Goal: Contribute content: Contribute content

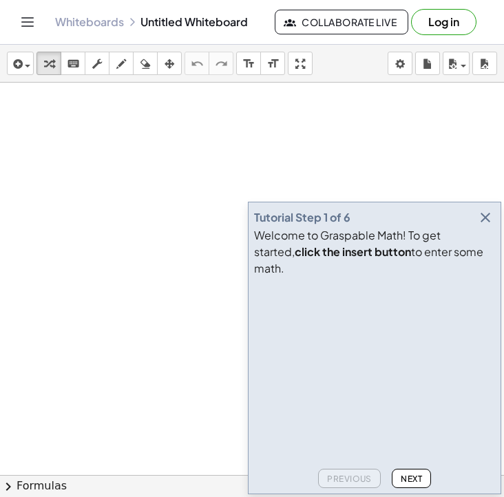
click at [485, 226] on icon "button" at bounding box center [485, 217] width 17 height 17
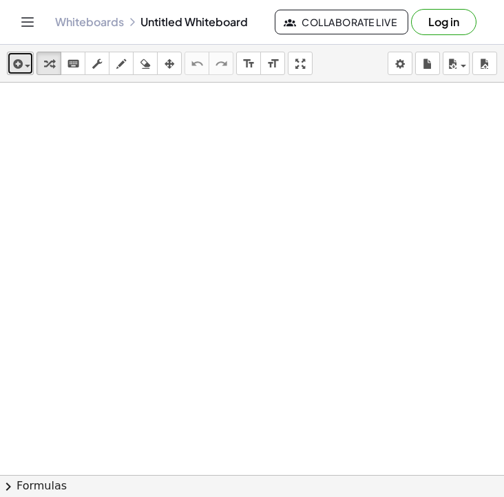
click at [12, 68] on icon "button" at bounding box center [16, 64] width 12 height 17
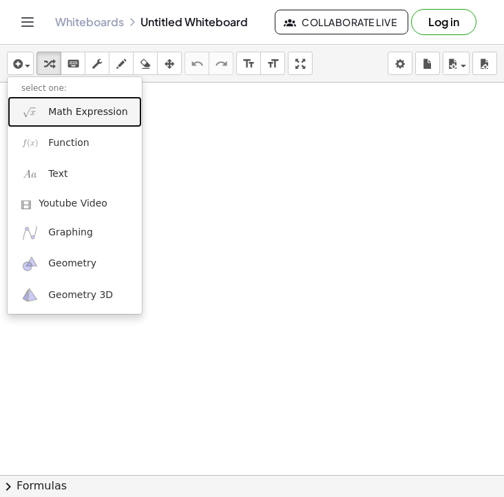
click at [70, 114] on span "Math Expression" at bounding box center [87, 112] width 79 height 14
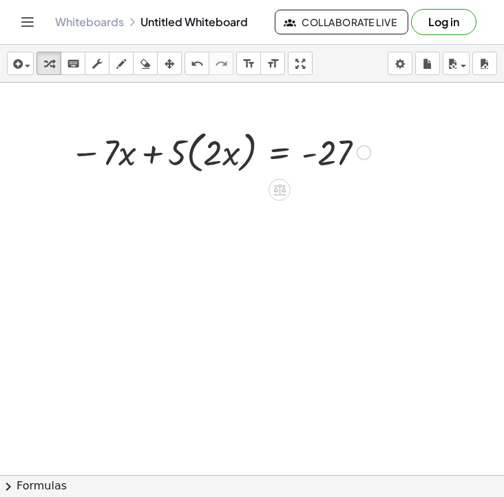
click at [193, 149] on div at bounding box center [220, 151] width 315 height 52
click at [193, 150] on div at bounding box center [220, 151] width 315 height 52
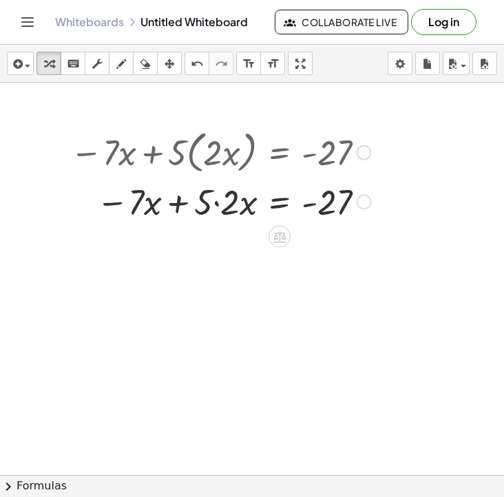
click at [213, 206] on div at bounding box center [220, 201] width 315 height 47
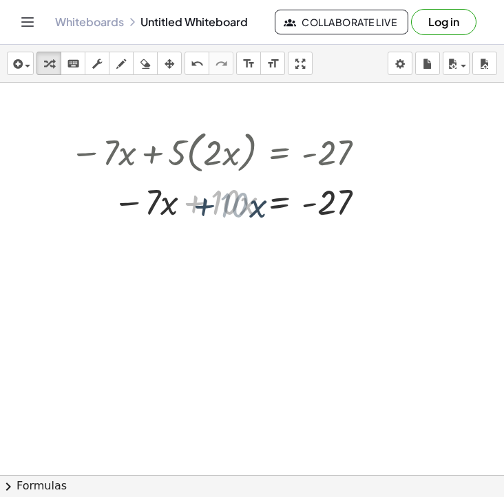
click at [279, 153] on div "− · 7 · x + · 5 · ( · 2 · x ) = - 27 − · 7 · x + · 5 · 2 · x = - 27 + · 10 · x …" at bounding box center [279, 153] width 0 height 0
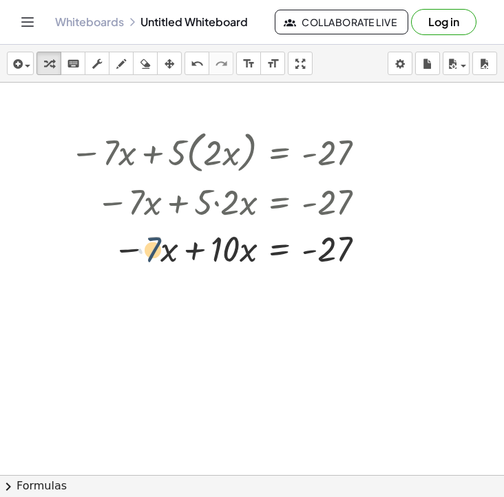
click at [156, 251] on div at bounding box center [220, 247] width 315 height 47
drag, startPoint x: 173, startPoint y: 273, endPoint x: 128, endPoint y: 244, distance: 53.8
click at [128, 244] on div "− · 7 · x + · 5 · ( · 2 · x ) = - 27 − · 7 · x + · 5 · 2 · x = - 27 − · 7 · x +…" at bounding box center [216, 198] width 332 height 153
drag, startPoint x: 171, startPoint y: 280, endPoint x: 100, endPoint y: 235, distance: 84.8
click at [100, 235] on div "− · 7 · x + · 5 · ( · 2 · x ) = - 27 − · 7 · x + · 5 · 2 · x = - 27 − · 7 · x +…" at bounding box center [252, 475] width 504 height 785
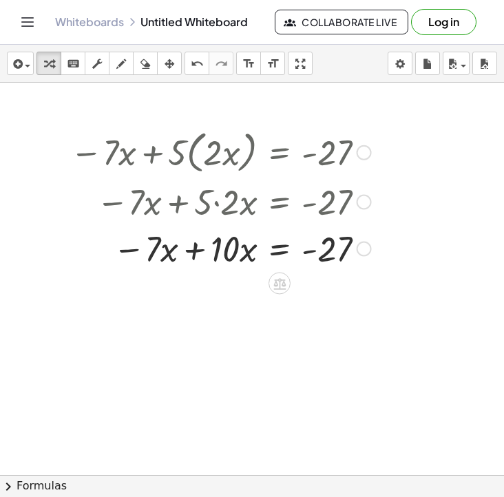
drag, startPoint x: 136, startPoint y: 271, endPoint x: 143, endPoint y: 270, distance: 7.0
click at [146, 260] on div "− · 7 · x + · 5 · ( · 2 · x ) = - 27 − · 7 · x + · 5 · 2 · x = - 27 − · 7 · x +…" at bounding box center [216, 198] width 332 height 153
drag, startPoint x: 139, startPoint y: 277, endPoint x: 116, endPoint y: 275, distance: 22.8
click at [115, 275] on div at bounding box center [252, 475] width 504 height 785
drag, startPoint x: 118, startPoint y: 272, endPoint x: 155, endPoint y: 238, distance: 50.2
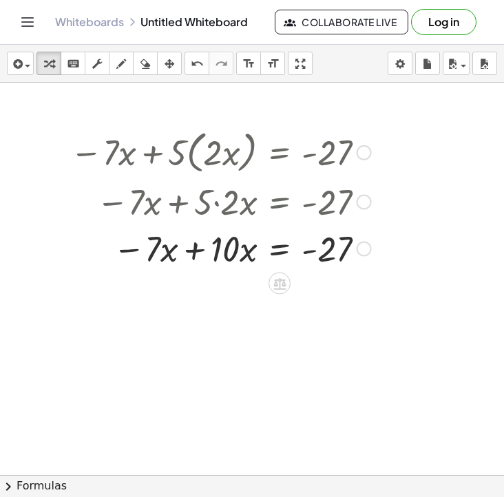
click at [156, 240] on div "− · 7 · x + · 5 · ( · 2 · x ) = - 27 − · 7 · x + · 5 · 2 · x = - 27 − · 7 · x +…" at bounding box center [216, 198] width 332 height 153
drag, startPoint x: 248, startPoint y: 252, endPoint x: 166, endPoint y: 255, distance: 82.0
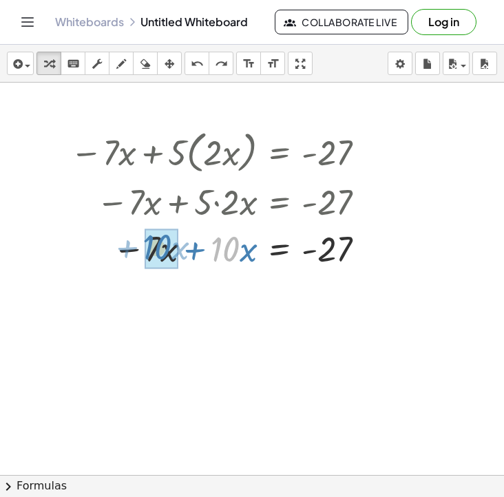
drag, startPoint x: 224, startPoint y: 253, endPoint x: 159, endPoint y: 251, distance: 65.4
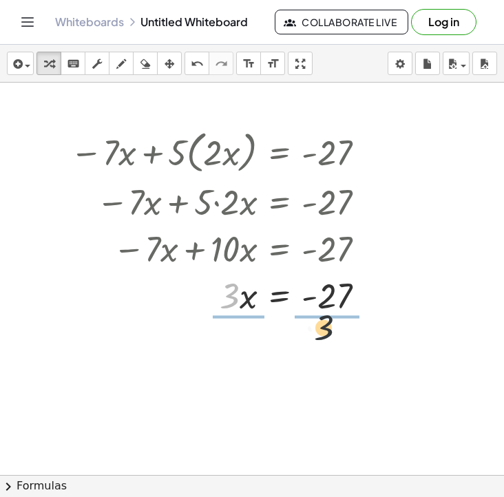
drag, startPoint x: 235, startPoint y: 296, endPoint x: 341, endPoint y: 328, distance: 110.6
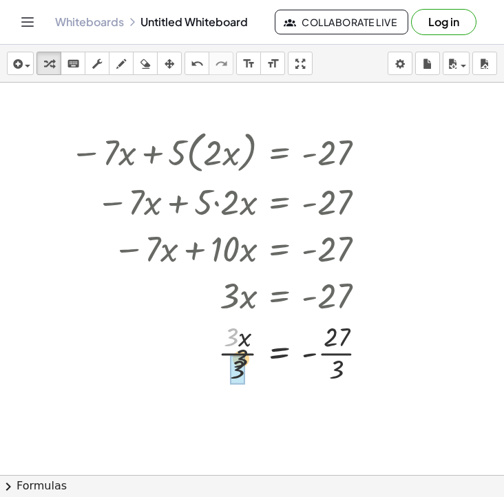
drag, startPoint x: 229, startPoint y: 341, endPoint x: 239, endPoint y: 367, distance: 27.5
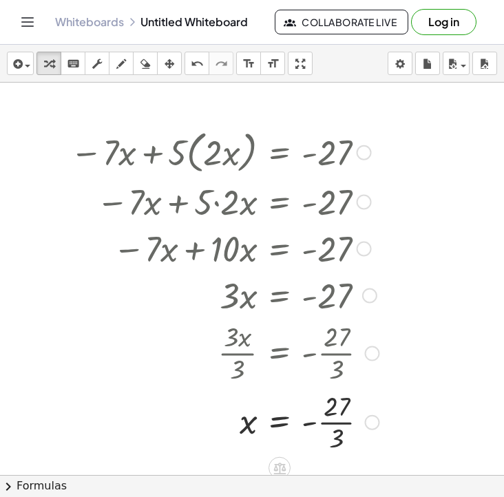
click at [334, 424] on div at bounding box center [224, 421] width 323 height 69
click at [335, 424] on div at bounding box center [224, 421] width 323 height 45
click at [16, 68] on icon "button" at bounding box center [16, 64] width 12 height 17
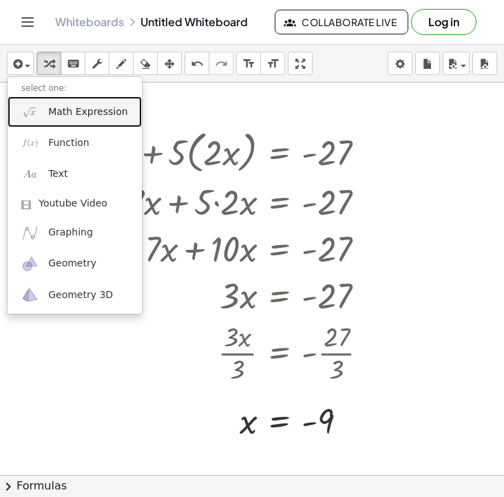
click at [100, 118] on span "Math Expression" at bounding box center [87, 112] width 79 height 14
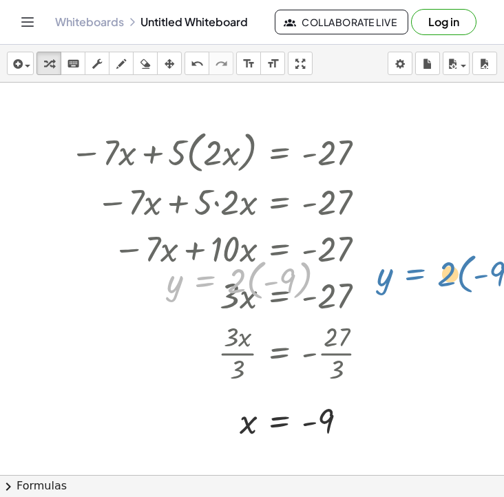
drag, startPoint x: 220, startPoint y: 279, endPoint x: 438, endPoint y: 269, distance: 217.7
click at [438, 269] on div "− · 7 · x + · 5 · ( · 2 · x ) = - 27 − · 7 · x + · 5 · 2 · x = - 27 − · 7 · x +…" at bounding box center [252, 475] width 504 height 785
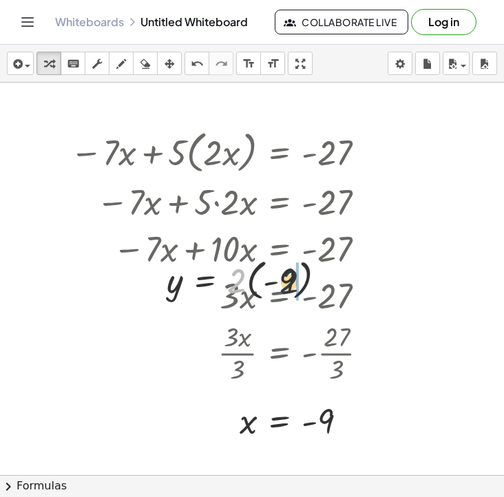
drag, startPoint x: 240, startPoint y: 286, endPoint x: 293, endPoint y: 286, distance: 53.0
click at [293, 286] on div at bounding box center [252, 279] width 184 height 50
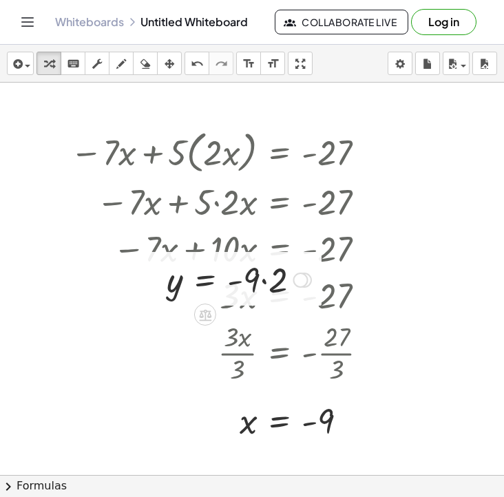
click at [255, 284] on div at bounding box center [239, 278] width 158 height 47
click at [262, 284] on div at bounding box center [239, 278] width 158 height 47
click at [262, 284] on div at bounding box center [233, 278] width 147 height 45
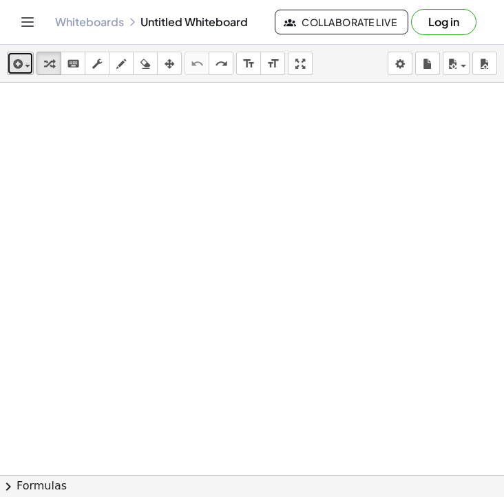
click at [32, 63] on button "insert" at bounding box center [20, 63] width 27 height 23
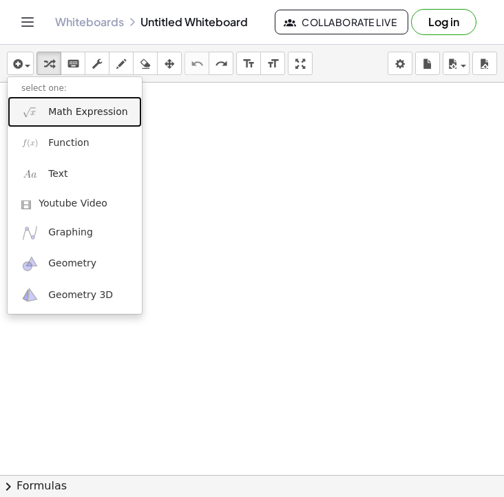
click at [67, 116] on span "Math Expression" at bounding box center [87, 112] width 79 height 14
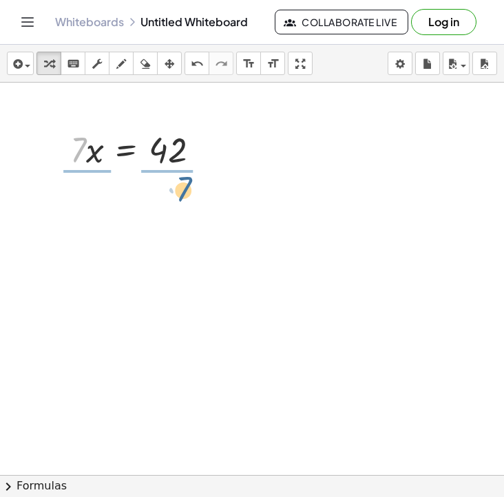
drag, startPoint x: 85, startPoint y: 148, endPoint x: 189, endPoint y: 187, distance: 111.1
click at [165, 142] on div at bounding box center [140, 148] width 154 height 47
click at [73, 61] on icon "keyboard" at bounding box center [73, 64] width 13 height 17
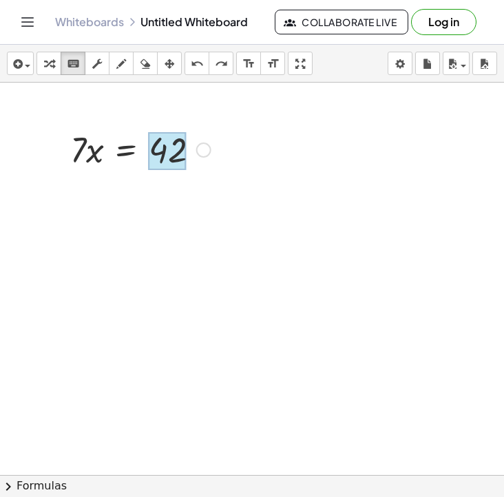
click at [167, 151] on div at bounding box center [168, 151] width 38 height 39
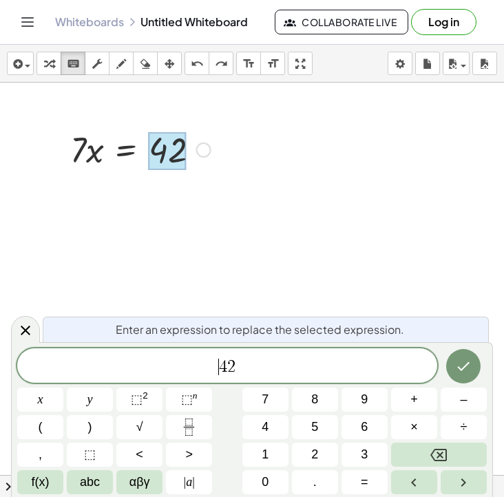
click at [215, 370] on span "​ 4 2" at bounding box center [227, 366] width 420 height 19
click at [63, 388] on div at bounding box center [40, 400] width 46 height 24
click at [456, 376] on button "Done" at bounding box center [463, 366] width 34 height 34
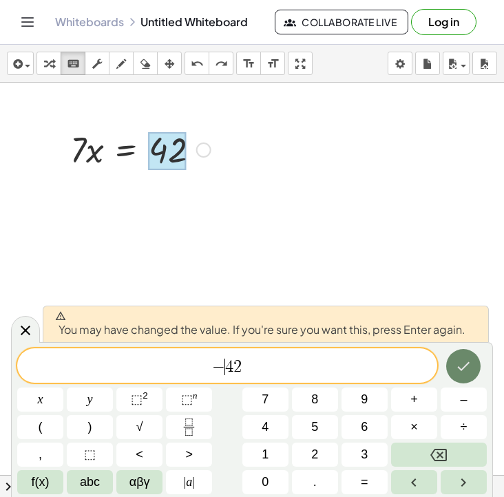
click at [455, 373] on icon "Done" at bounding box center [463, 366] width 17 height 17
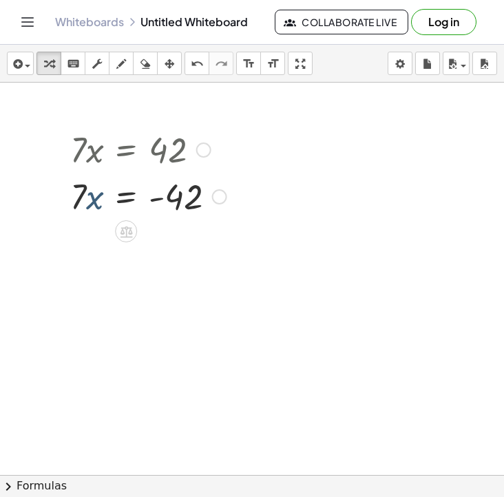
click at [94, 195] on div at bounding box center [148, 195] width 170 height 47
click at [91, 204] on div at bounding box center [148, 195] width 170 height 47
drag, startPoint x: 78, startPoint y: 200, endPoint x: 154, endPoint y: 229, distance: 80.8
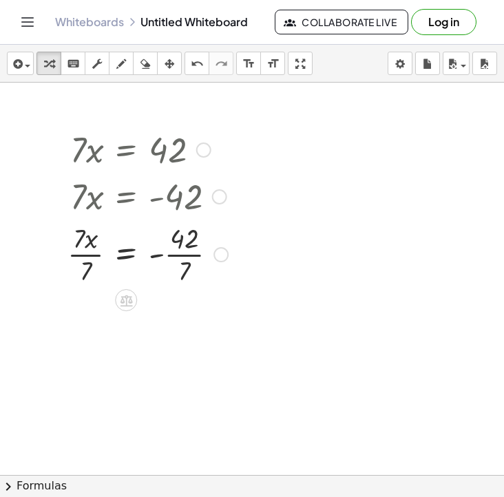
click at [97, 255] on div at bounding box center [148, 253] width 174 height 69
click at [95, 255] on div at bounding box center [148, 253] width 171 height 69
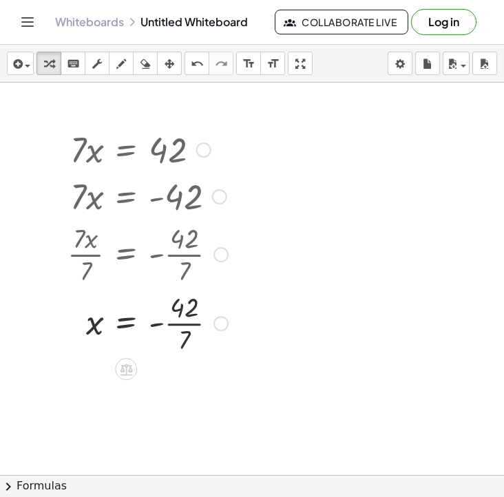
click at [191, 319] on div at bounding box center [148, 322] width 174 height 69
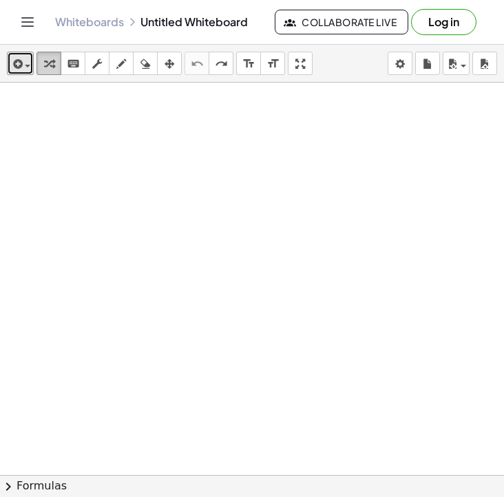
drag, startPoint x: 24, startPoint y: 61, endPoint x: 47, endPoint y: 51, distance: 24.9
click at [24, 61] on span "button" at bounding box center [24, 66] width 3 height 10
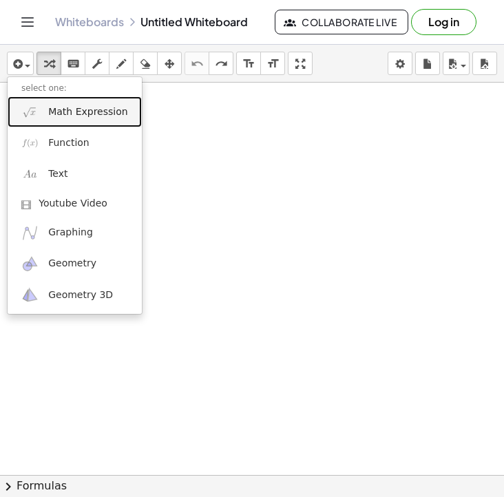
click at [101, 103] on link "Math Expression" at bounding box center [75, 111] width 134 height 31
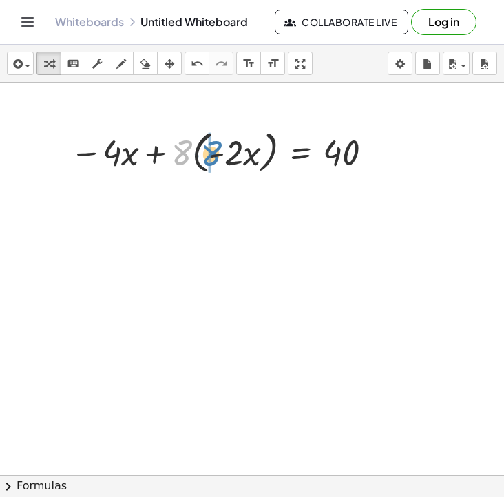
drag, startPoint x: 187, startPoint y: 153, endPoint x: 216, endPoint y: 154, distance: 29.6
click at [216, 154] on div at bounding box center [223, 151] width 321 height 52
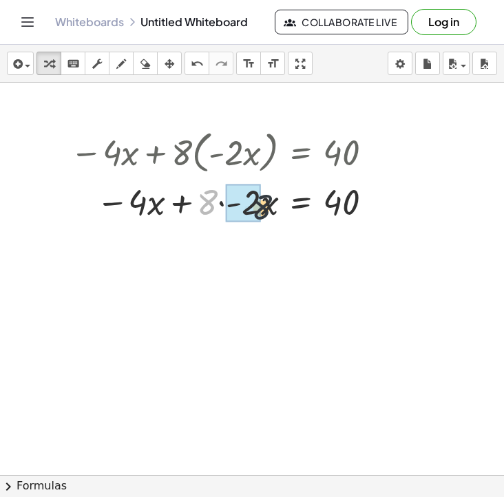
drag, startPoint x: 204, startPoint y: 202, endPoint x: 260, endPoint y: 207, distance: 56.0
drag, startPoint x: 209, startPoint y: 200, endPoint x: 252, endPoint y: 202, distance: 42.8
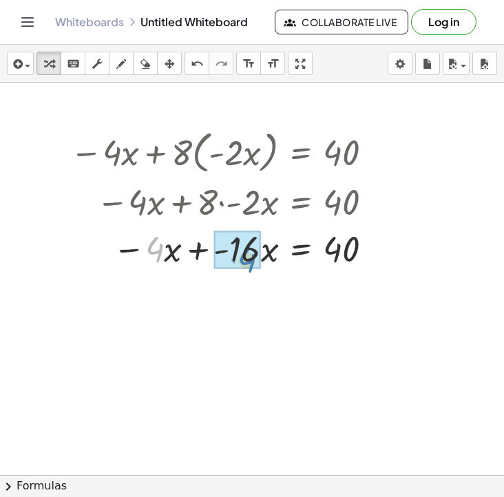
drag, startPoint x: 158, startPoint y: 255, endPoint x: 250, endPoint y: 266, distance: 92.2
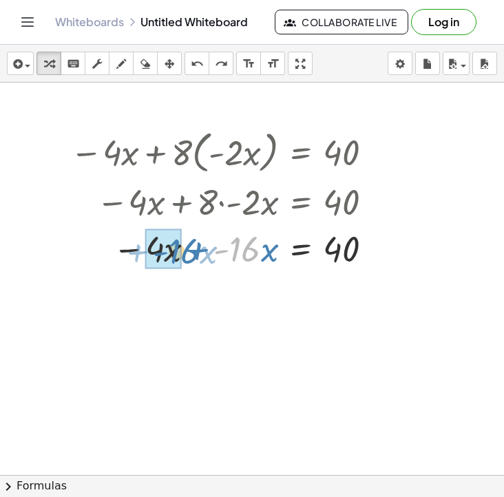
drag, startPoint x: 235, startPoint y: 255, endPoint x: 175, endPoint y: 258, distance: 59.9
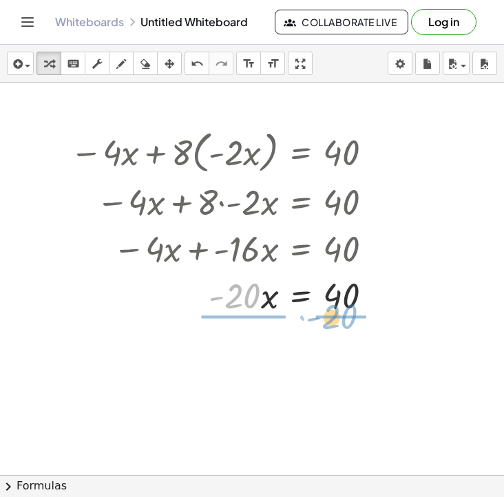
drag, startPoint x: 251, startPoint y: 306, endPoint x: 336, endPoint y: 323, distance: 86.4
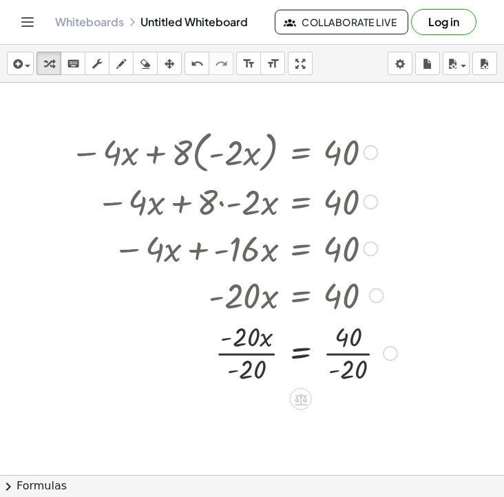
click at [254, 349] on div at bounding box center [233, 351] width 341 height 69
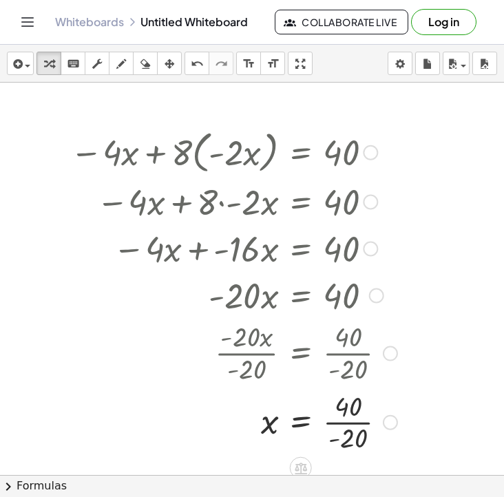
click at [358, 410] on div at bounding box center [233, 421] width 341 height 69
click at [357, 418] on div at bounding box center [233, 421] width 341 height 69
click at [24, 65] on span "button" at bounding box center [24, 66] width 3 height 10
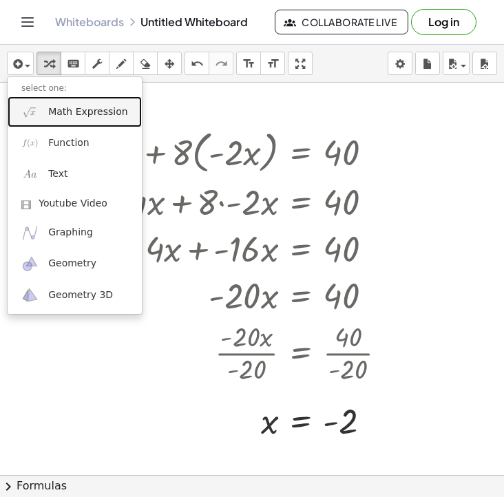
click at [65, 124] on link "Math Expression" at bounding box center [75, 111] width 134 height 31
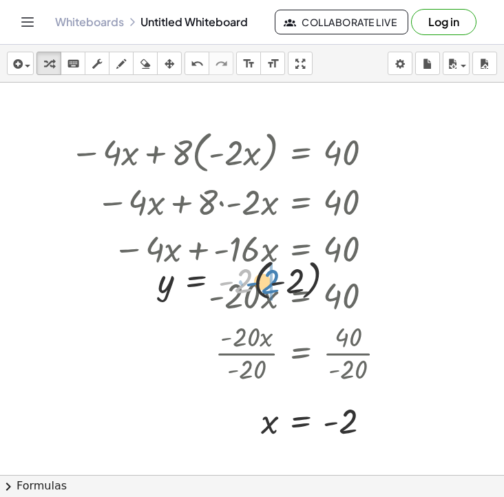
drag, startPoint x: 247, startPoint y: 283, endPoint x: 268, endPoint y: 284, distance: 20.7
click at [268, 284] on div at bounding box center [252, 279] width 202 height 50
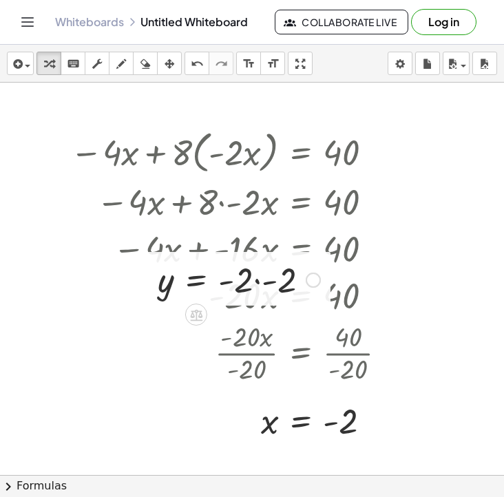
click at [246, 287] on div at bounding box center [239, 278] width 176 height 47
click at [254, 286] on div at bounding box center [239, 278] width 176 height 47
click at [254, 285] on div at bounding box center [254, 280] width 15 height 15
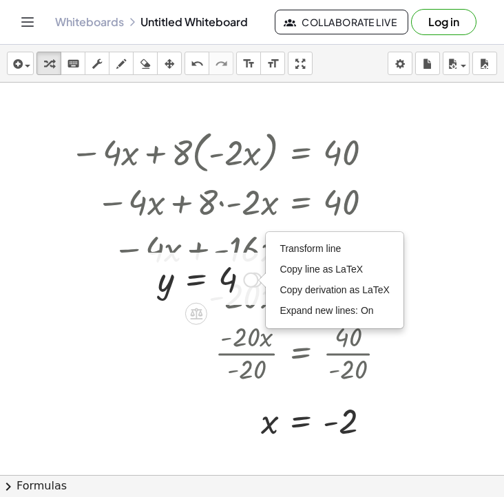
click at [222, 293] on div at bounding box center [210, 278] width 118 height 45
